Goal: Navigation & Orientation: Find specific page/section

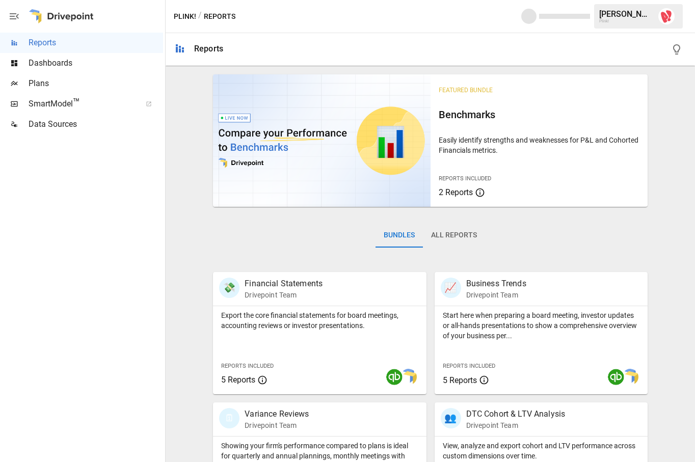
click at [59, 64] on span "Dashboards" at bounding box center [96, 63] width 135 height 12
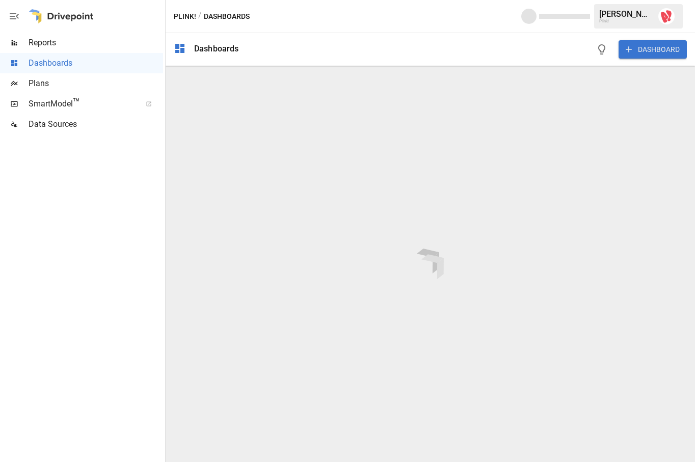
click at [42, 83] on span "Plans" at bounding box center [96, 83] width 135 height 12
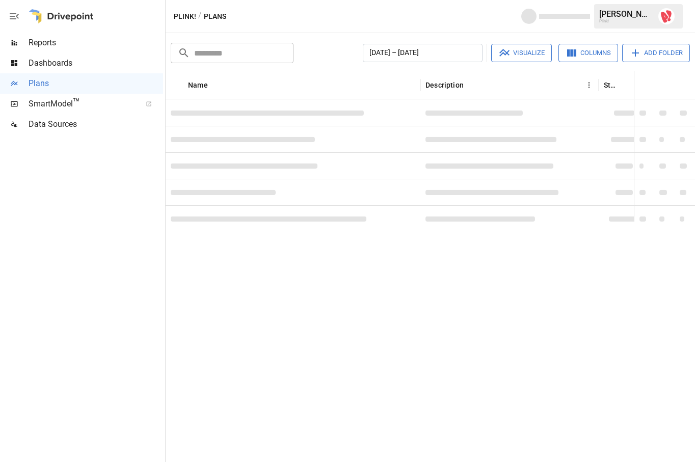
click at [62, 102] on span "SmartModel ™" at bounding box center [82, 104] width 106 height 12
